Goal: Task Accomplishment & Management: Use online tool/utility

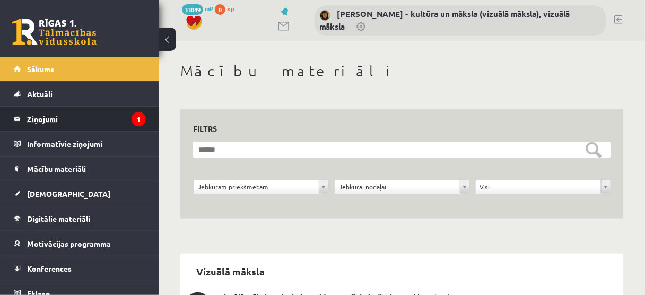
click at [37, 123] on legend "Ziņojumi 1" at bounding box center [86, 119] width 119 height 24
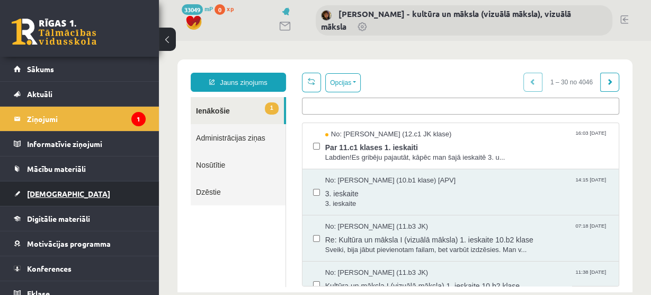
click at [48, 195] on span "[DEMOGRAPHIC_DATA]" at bounding box center [68, 194] width 83 height 10
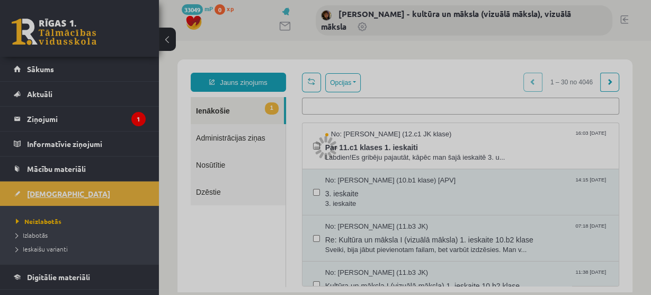
click at [48, 195] on div at bounding box center [325, 147] width 651 height 295
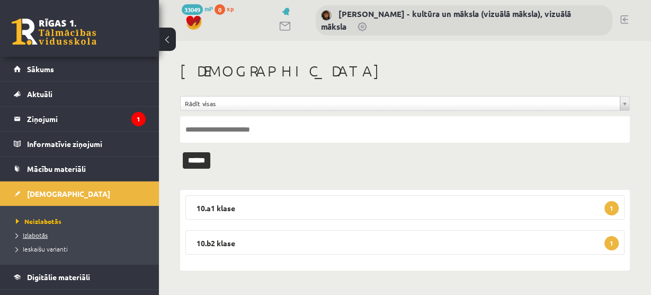
click at [40, 233] on span "Izlabotās" at bounding box center [32, 235] width 32 height 8
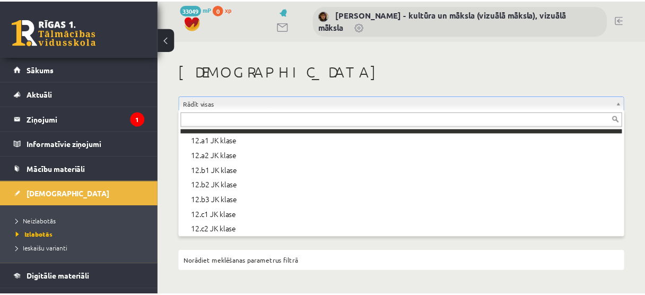
scroll to position [354, 0]
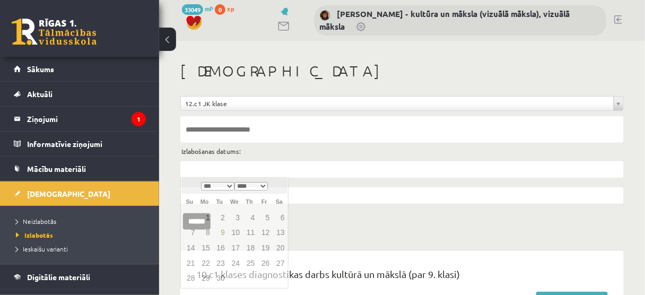
click at [199, 168] on input "text" at bounding box center [401, 169] width 443 height 16
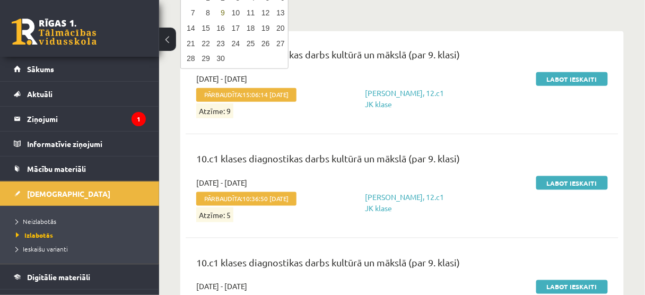
scroll to position [85, 0]
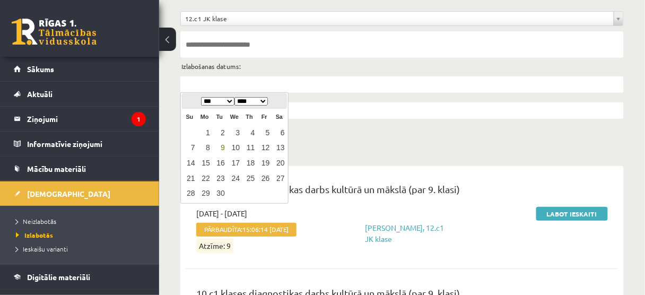
click at [221, 146] on link "9" at bounding box center [220, 148] width 14 height 14
type input "**********"
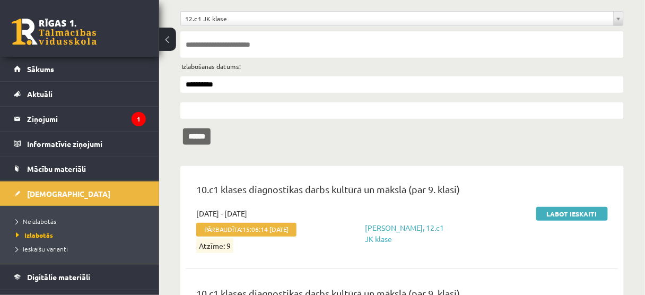
click at [208, 139] on input "******" at bounding box center [197, 136] width 28 height 16
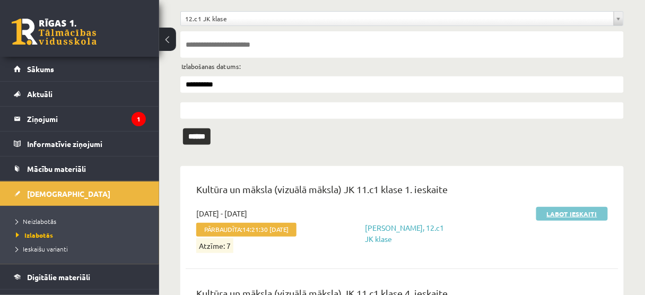
click at [571, 214] on link "Labot ieskaiti" at bounding box center [572, 214] width 72 height 14
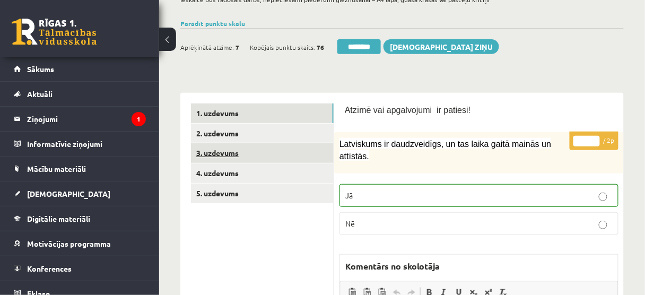
click at [250, 156] on link "3. uzdevums" at bounding box center [262, 153] width 143 height 20
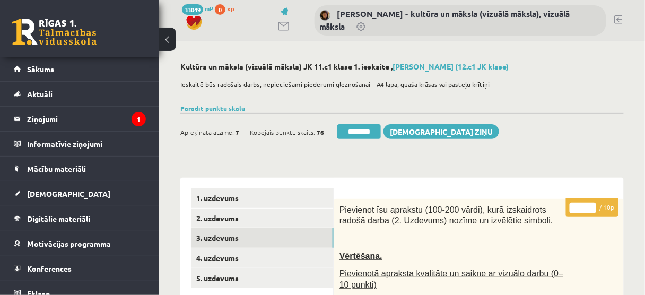
scroll to position [85, 0]
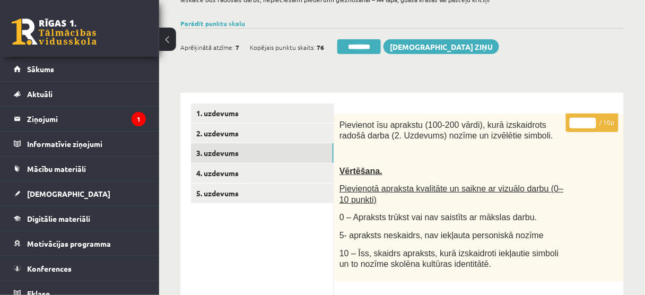
click at [590, 120] on input "*" at bounding box center [582, 123] width 27 height 11
click at [592, 125] on input "*" at bounding box center [582, 123] width 27 height 11
type input "*"
click at [592, 125] on input "*" at bounding box center [582, 123] width 27 height 11
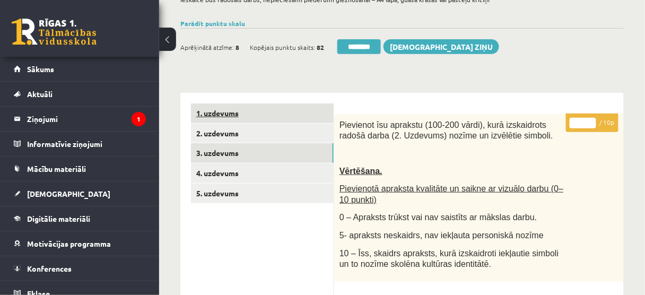
click at [287, 122] on link "1. uzdevums" at bounding box center [262, 113] width 143 height 20
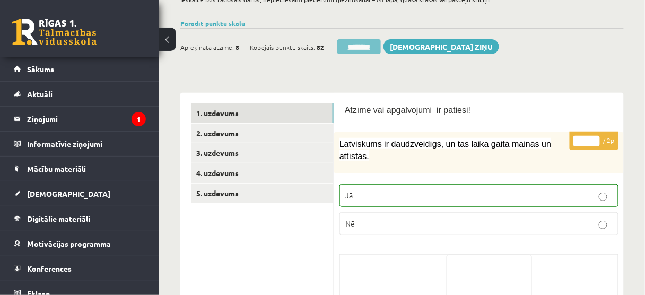
click at [362, 46] on input "********" at bounding box center [358, 46] width 43 height 15
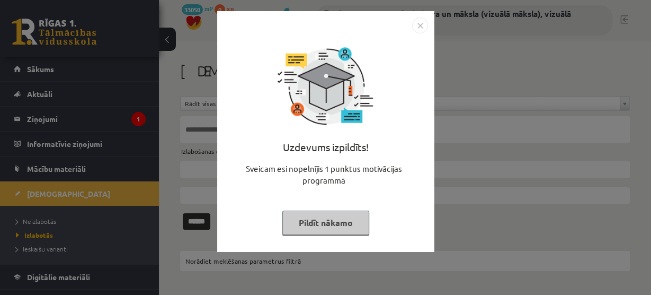
click at [337, 225] on button "Pildīt nākamo" at bounding box center [326, 222] width 87 height 24
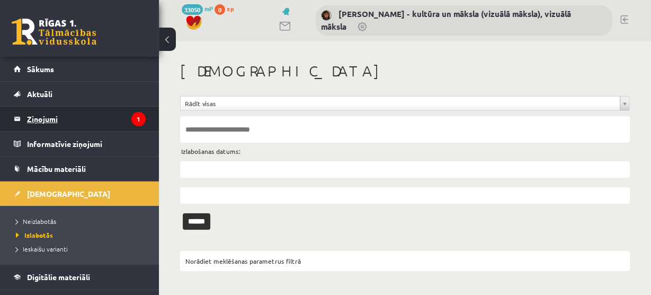
click at [40, 120] on legend "Ziņojumi 1" at bounding box center [86, 119] width 119 height 24
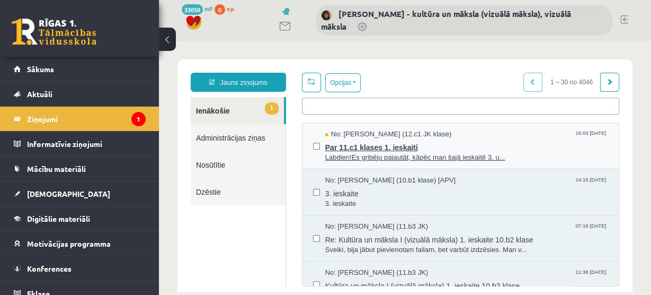
click at [398, 148] on span "Par 11.c1 klases 1. ieskaiti" at bounding box center [466, 145] width 283 height 13
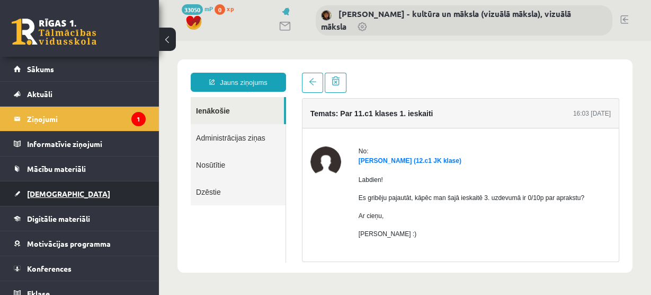
click at [49, 192] on span "[DEMOGRAPHIC_DATA]" at bounding box center [68, 194] width 83 height 10
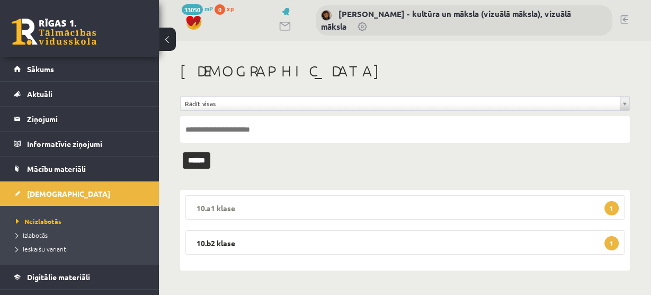
click at [615, 206] on span "1" at bounding box center [612, 208] width 14 height 14
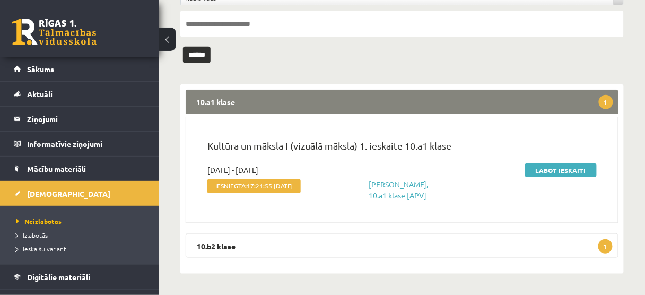
scroll to position [116, 0]
click at [606, 247] on span "1" at bounding box center [605, 246] width 14 height 14
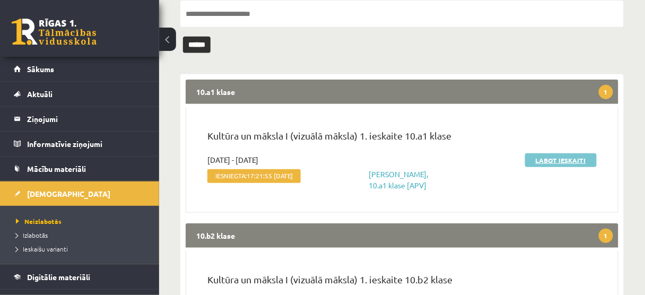
click at [562, 158] on link "Labot ieskaiti" at bounding box center [561, 160] width 72 height 14
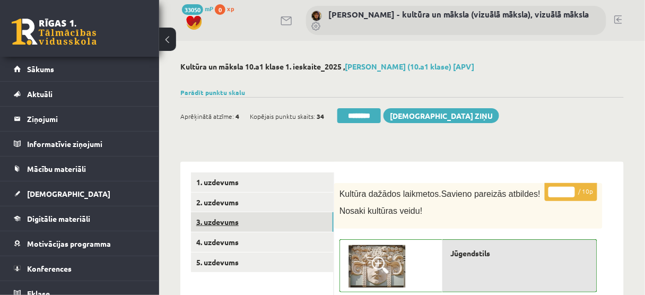
click at [284, 226] on link "3. uzdevums" at bounding box center [262, 222] width 143 height 20
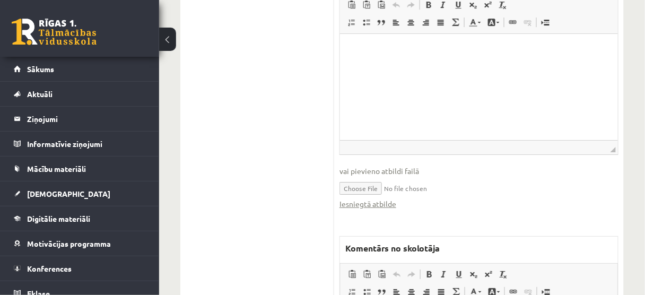
scroll to position [882, 0]
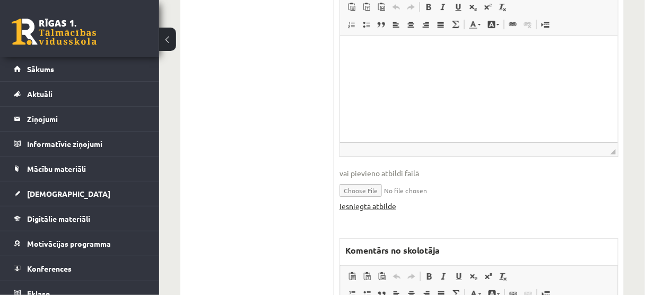
click at [379, 200] on link "Iesniegtā atbilde" at bounding box center [367, 205] width 57 height 11
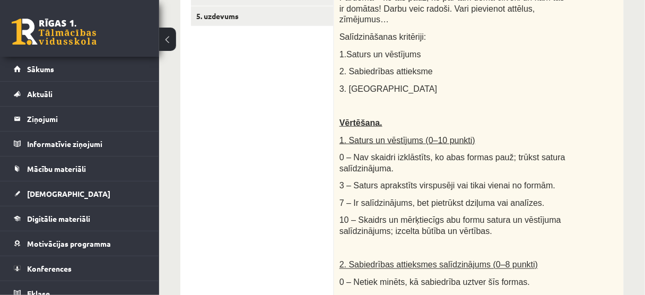
scroll to position [76, 0]
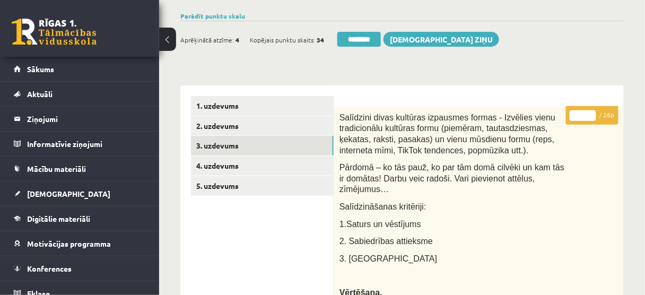
type input "**"
click at [592, 112] on input "**" at bounding box center [582, 115] width 27 height 11
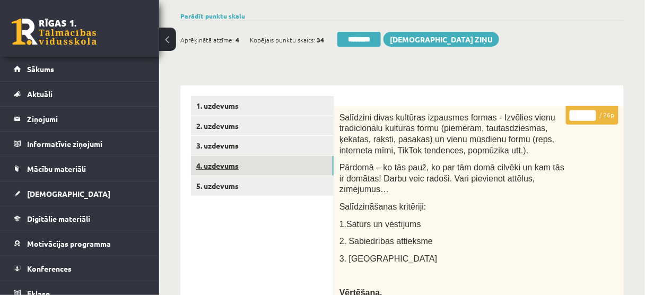
click at [279, 172] on link "4. uzdevums" at bounding box center [262, 166] width 143 height 20
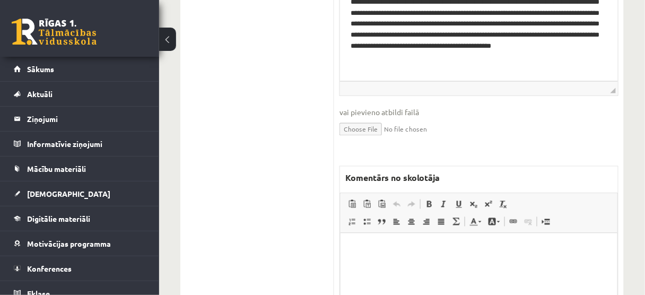
scroll to position [500, 0]
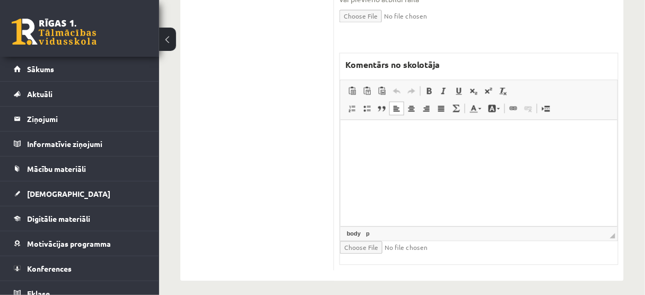
click at [355, 135] on p "Bagātinātā teksta redaktors, wiswyg-editor-47024904389700-1757430769-995" at bounding box center [477, 135] width 255 height 11
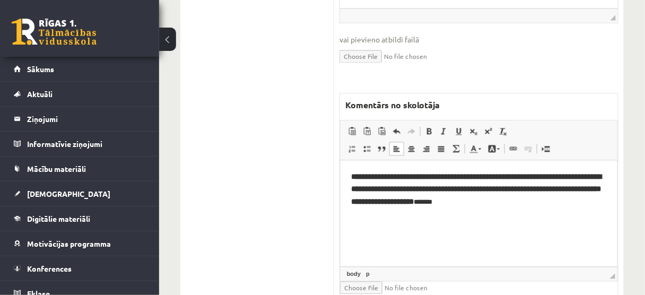
scroll to position [466, 0]
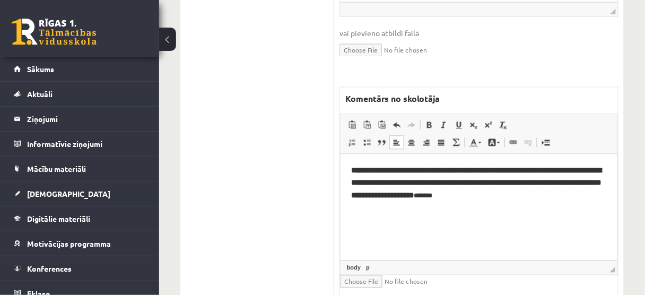
click at [296, 233] on ul "1. uzdevums 2. uzdevums 3. uzdevums 4. uzdevums 5. uzdevums" at bounding box center [262, 5] width 143 height 598
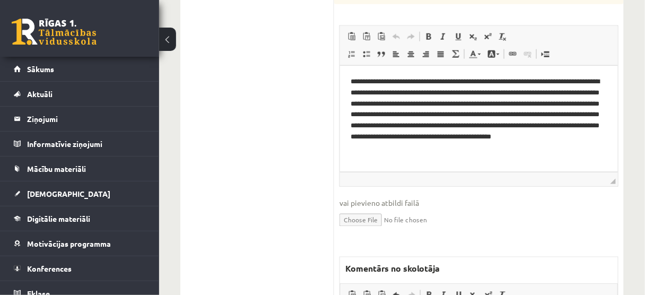
scroll to position [85, 0]
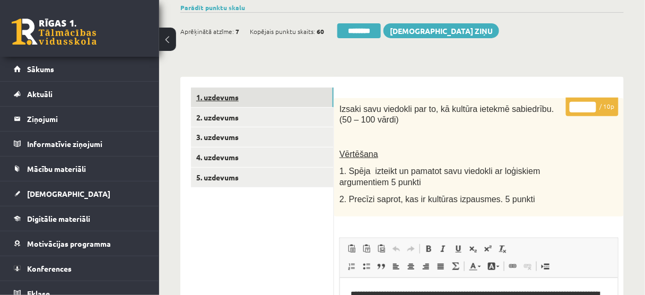
click at [263, 102] on link "1. uzdevums" at bounding box center [262, 97] width 143 height 20
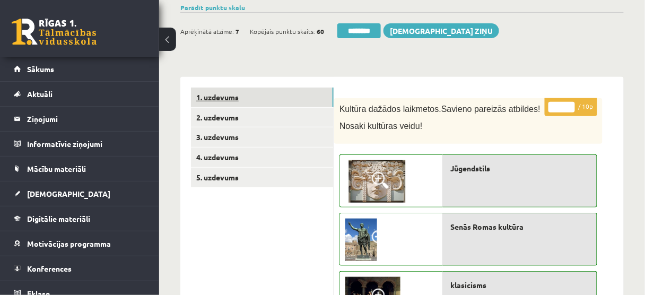
scroll to position [0, 0]
click at [370, 28] on input "********" at bounding box center [358, 30] width 43 height 15
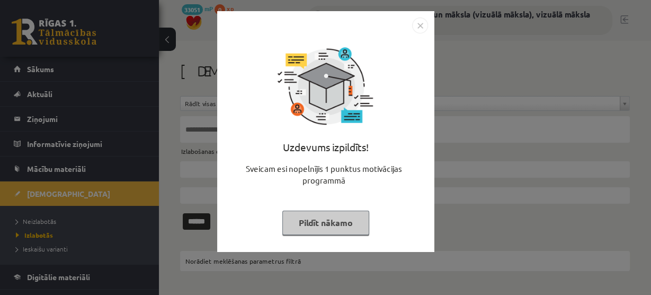
click at [321, 215] on button "Pildīt nākamo" at bounding box center [326, 222] width 87 height 24
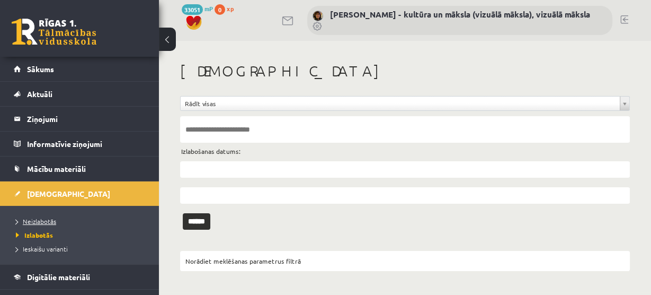
click at [44, 219] on span "Neizlabotās" at bounding box center [36, 221] width 40 height 8
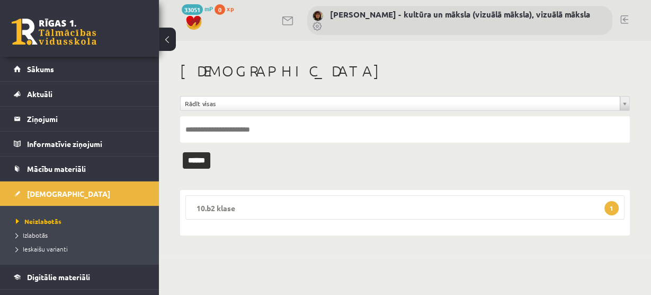
click at [613, 206] on span "1" at bounding box center [612, 208] width 14 height 14
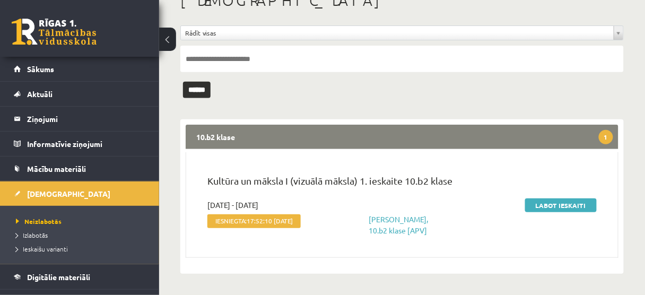
scroll to position [78, 0]
click at [559, 198] on link "Labot ieskaiti" at bounding box center [561, 205] width 72 height 14
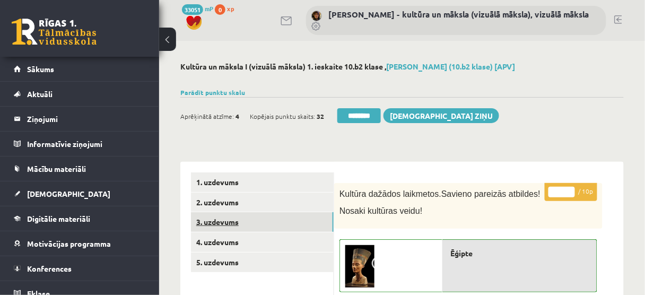
click at [268, 217] on link "3. uzdevums" at bounding box center [262, 222] width 143 height 20
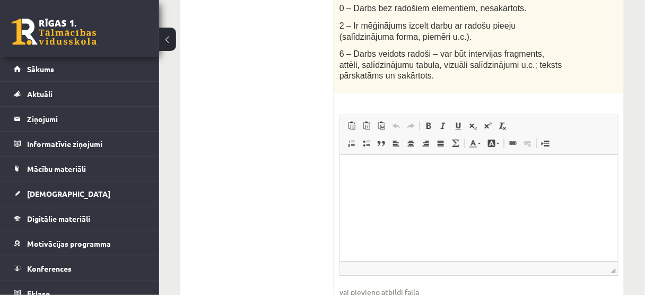
scroll to position [891, 0]
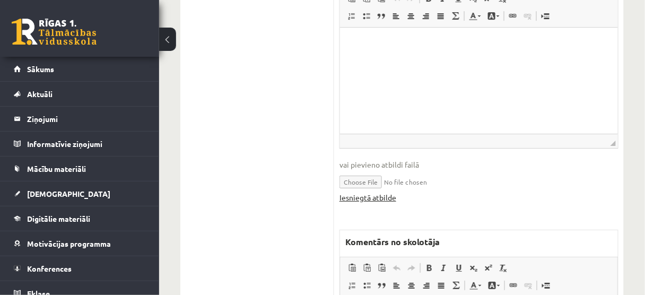
click at [364, 192] on link "Iesniegtā atbilde" at bounding box center [367, 197] width 57 height 11
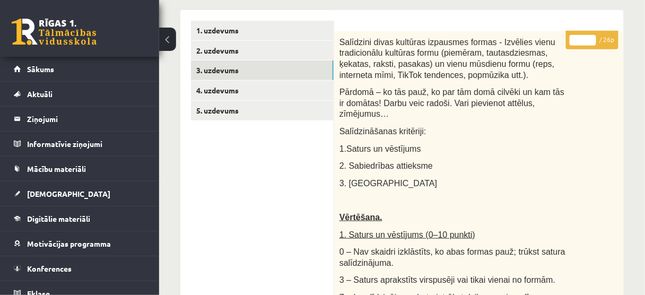
scroll to position [127, 0]
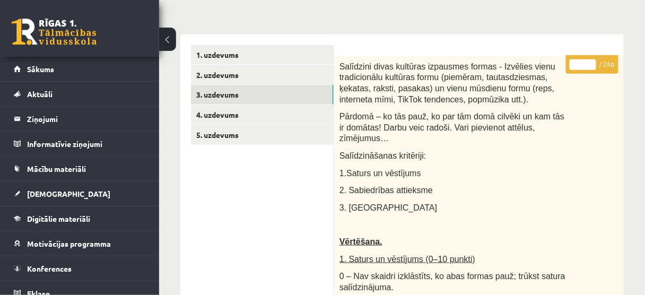
type input "**"
click at [590, 60] on input "**" at bounding box center [582, 64] width 27 height 11
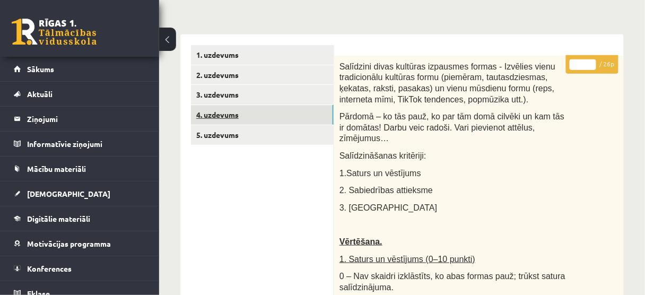
click at [289, 113] on link "4. uzdevums" at bounding box center [262, 115] width 143 height 20
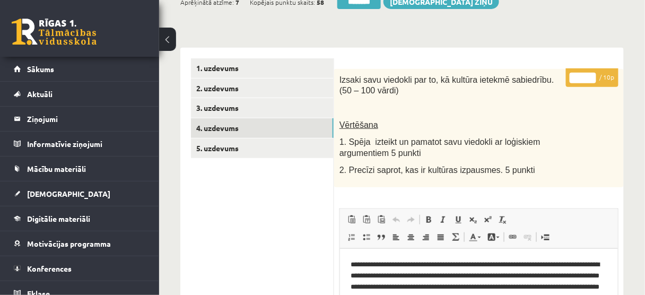
scroll to position [85, 0]
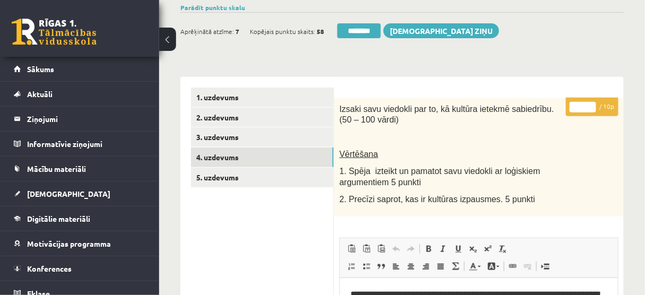
click at [590, 103] on input "*" at bounding box center [582, 107] width 27 height 11
type input "*"
click at [590, 103] on input "*" at bounding box center [582, 107] width 27 height 11
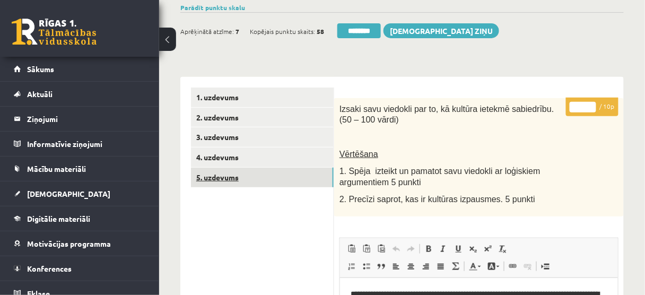
click at [297, 178] on link "5. uzdevums" at bounding box center [262, 178] width 143 height 20
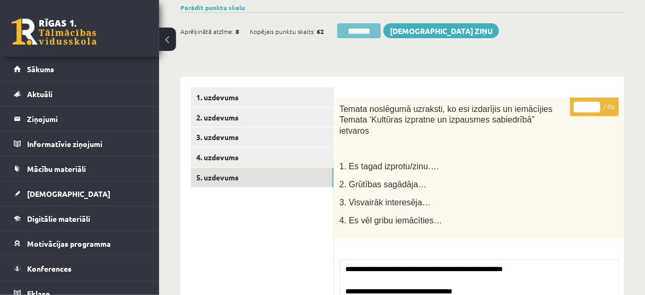
click at [372, 31] on input "********" at bounding box center [358, 30] width 43 height 15
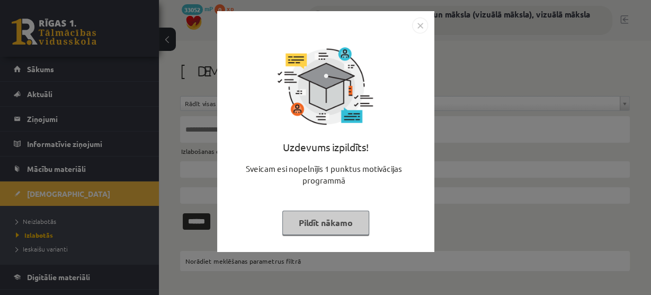
click at [313, 217] on button "Pildīt nākamo" at bounding box center [326, 222] width 87 height 24
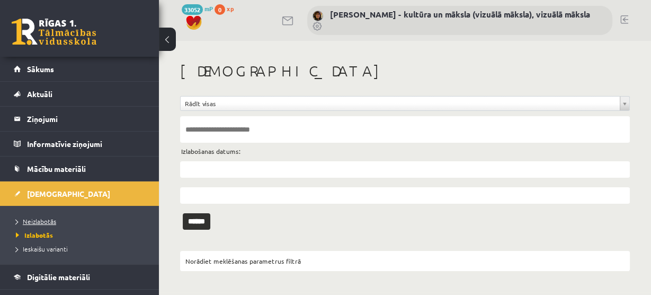
click at [43, 219] on span "Neizlabotās" at bounding box center [36, 221] width 40 height 8
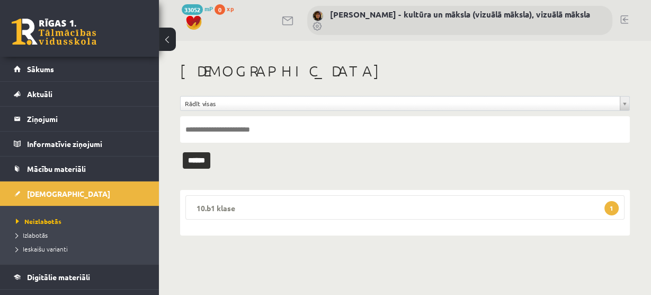
click at [607, 205] on span "1" at bounding box center [612, 208] width 14 height 14
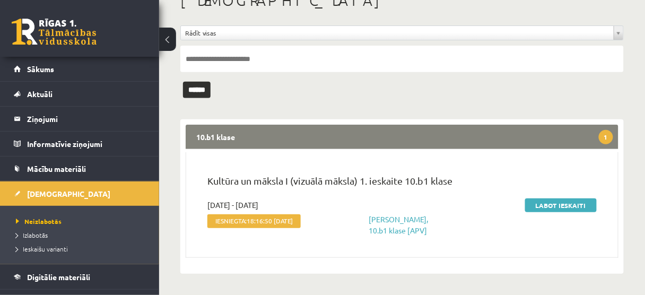
scroll to position [78, 0]
click at [559, 198] on link "Labot ieskaiti" at bounding box center [561, 205] width 72 height 14
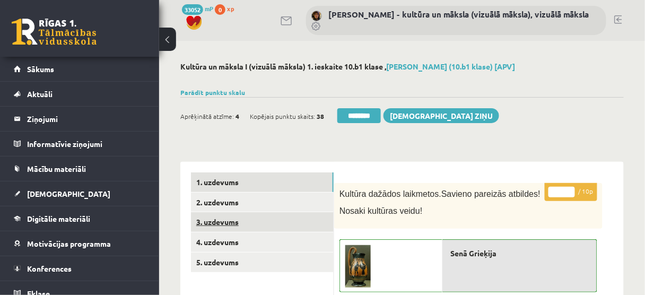
click at [250, 224] on link "3. uzdevums" at bounding box center [262, 222] width 143 height 20
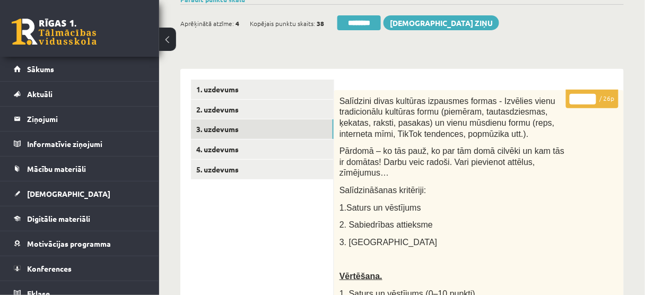
scroll to position [85, 0]
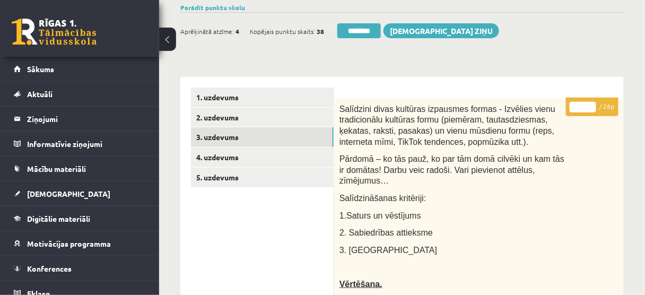
type input "**"
click at [592, 103] on input "**" at bounding box center [582, 107] width 27 height 11
click at [263, 161] on link "4. uzdevums" at bounding box center [262, 157] width 143 height 20
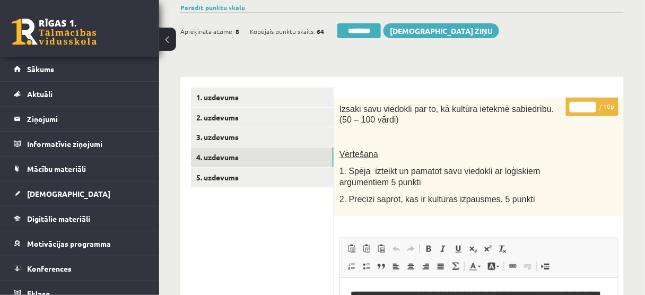
type input "**"
click at [590, 102] on input "**" at bounding box center [582, 107] width 27 height 11
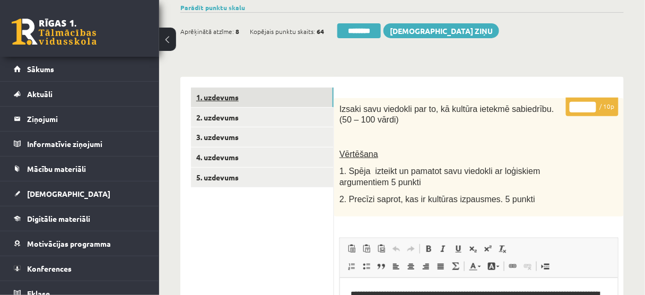
click at [258, 99] on link "1. uzdevums" at bounding box center [262, 97] width 143 height 20
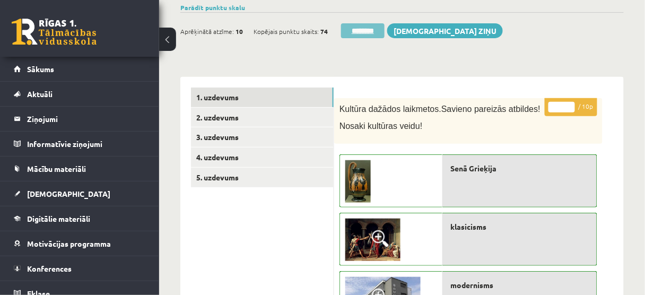
drag, startPoint x: 352, startPoint y: 32, endPoint x: 371, endPoint y: 30, distance: 18.7
click at [352, 32] on input "********" at bounding box center [362, 30] width 43 height 15
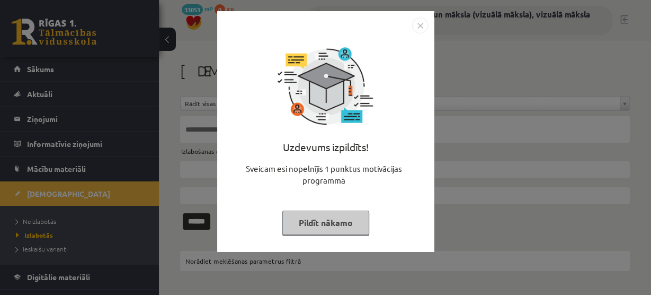
click at [322, 223] on button "Pildīt nākamo" at bounding box center [326, 222] width 87 height 24
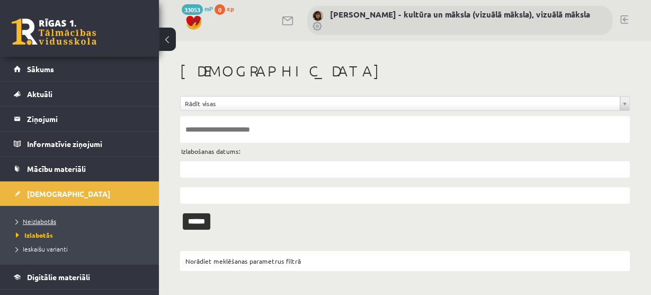
click at [46, 218] on span "Neizlabotās" at bounding box center [36, 221] width 40 height 8
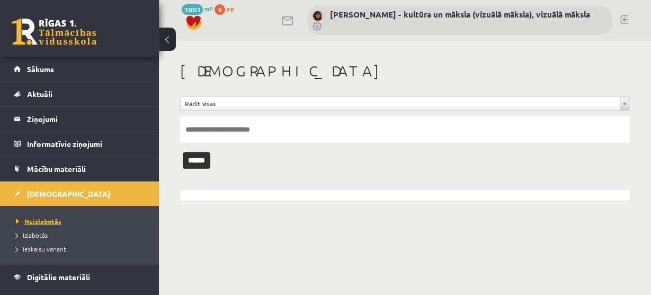
click at [49, 222] on span "Neizlabotās" at bounding box center [39, 221] width 46 height 8
click at [46, 219] on span "Neizlabotās" at bounding box center [39, 221] width 46 height 8
